Goal: Task Accomplishment & Management: Use online tool/utility

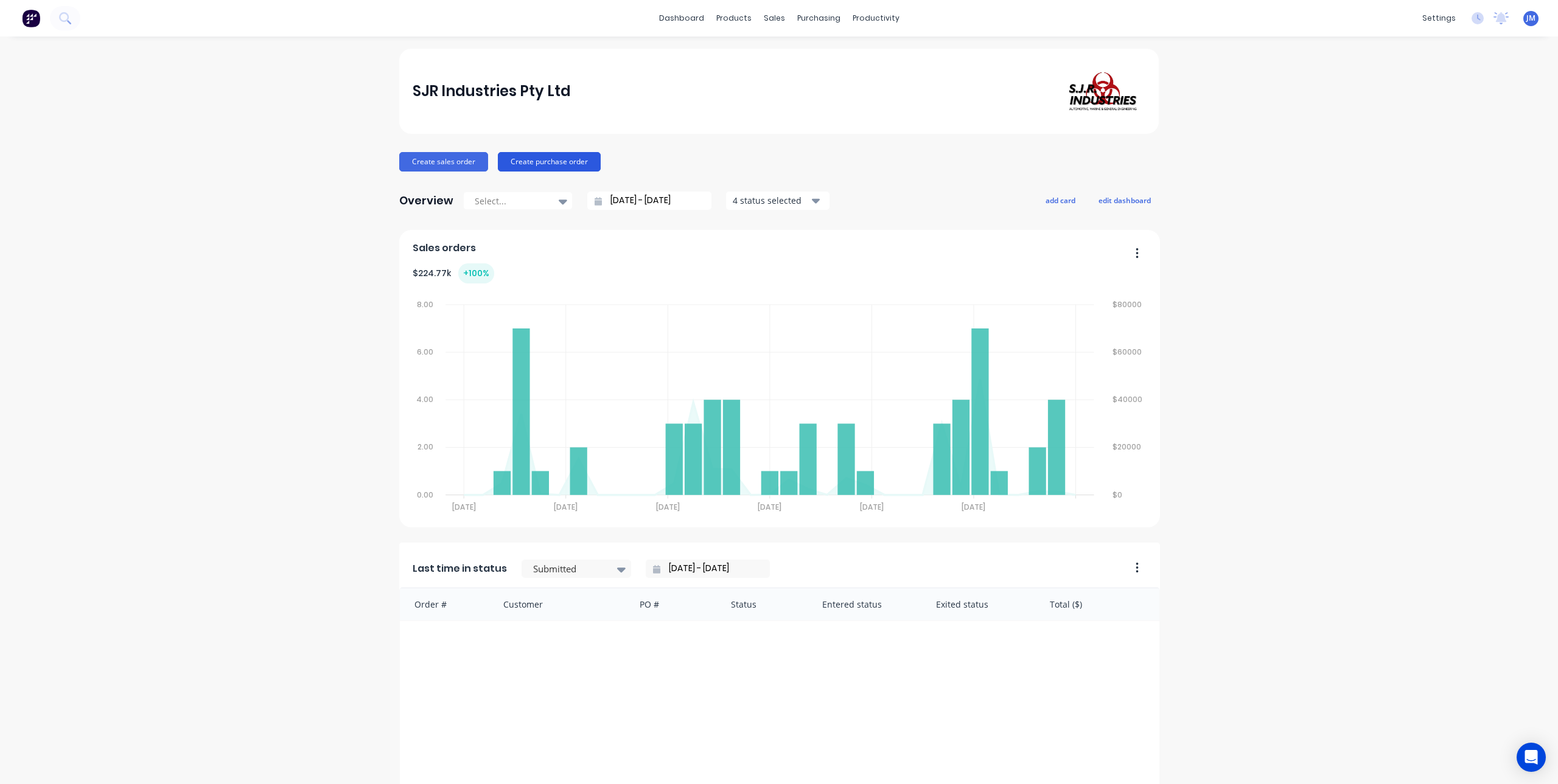
click at [532, 161] on button "Create purchase order" at bounding box center [549, 161] width 103 height 20
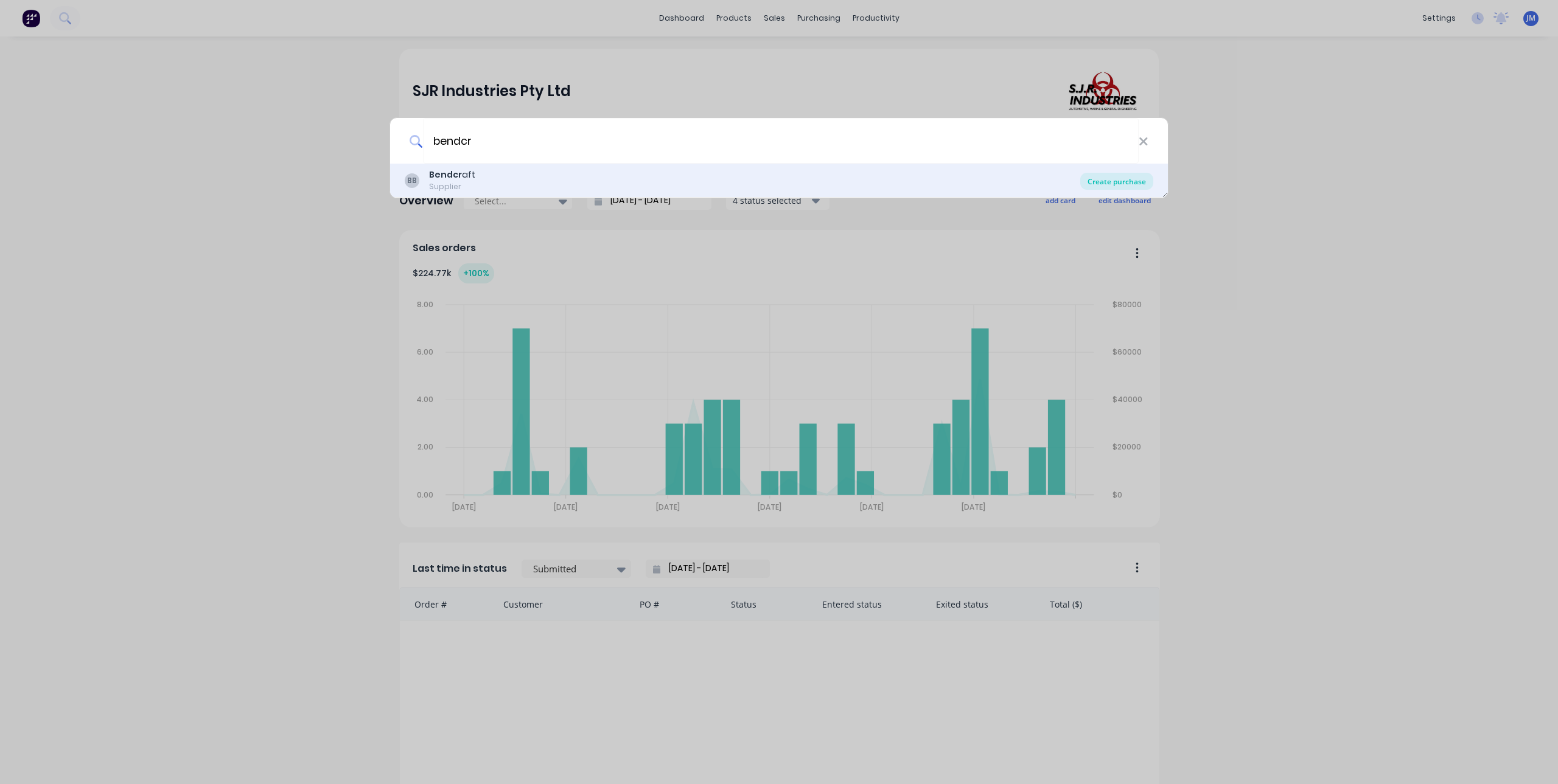
type input "bendcr"
click at [1113, 184] on div "Create purchase" at bounding box center [1117, 181] width 73 height 17
